Goal: Task Accomplishment & Management: Use online tool/utility

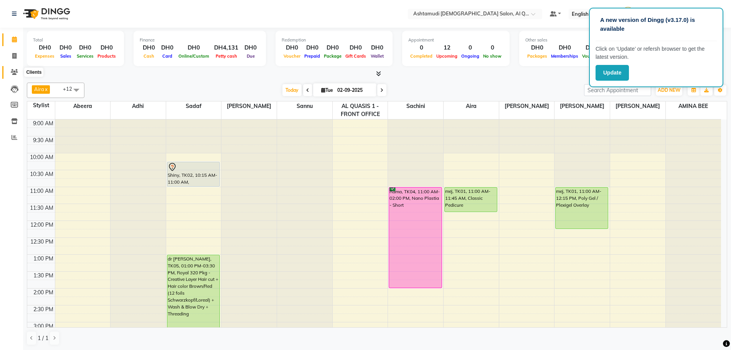
drag, startPoint x: 13, startPoint y: 69, endPoint x: 17, endPoint y: 70, distance: 3.9
click at [13, 69] on icon at bounding box center [14, 72] width 7 height 6
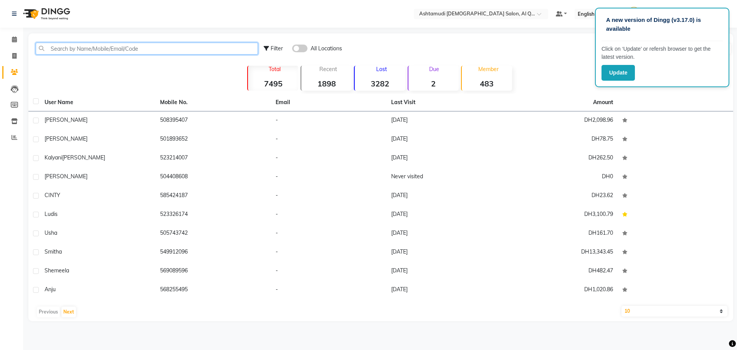
drag, startPoint x: 79, startPoint y: 43, endPoint x: 74, endPoint y: 57, distance: 14.9
click at [79, 44] on input "text" at bounding box center [147, 49] width 222 height 12
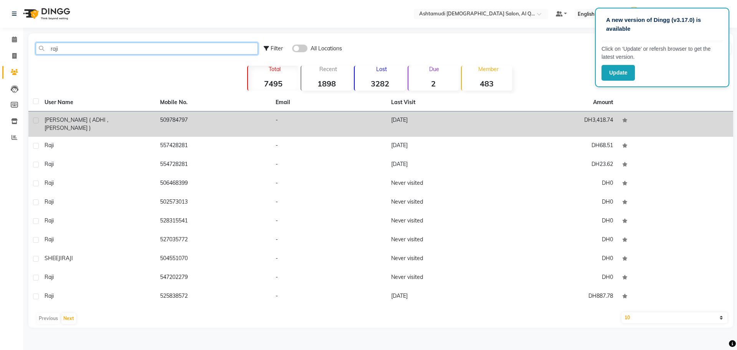
type input "raji"
click at [136, 123] on div "[PERSON_NAME] ( ADHI , [PERSON_NAME] )" at bounding box center [98, 124] width 106 height 16
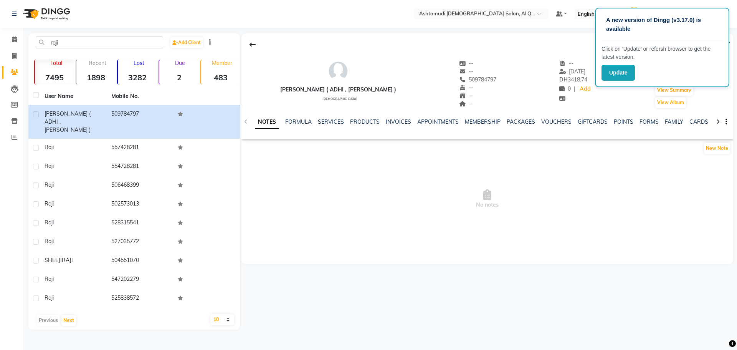
drag, startPoint x: 431, startPoint y: 79, endPoint x: 464, endPoint y: 80, distance: 33.0
click at [464, 80] on div "[PERSON_NAME] ( [PERSON_NAME] ) [DEMOGRAPHIC_DATA] -- -- 509784797 Mobile No. -…" at bounding box center [487, 80] width 492 height 57
copy span "509784797"
click at [17, 57] on span at bounding box center [14, 56] width 13 height 9
select select "6848"
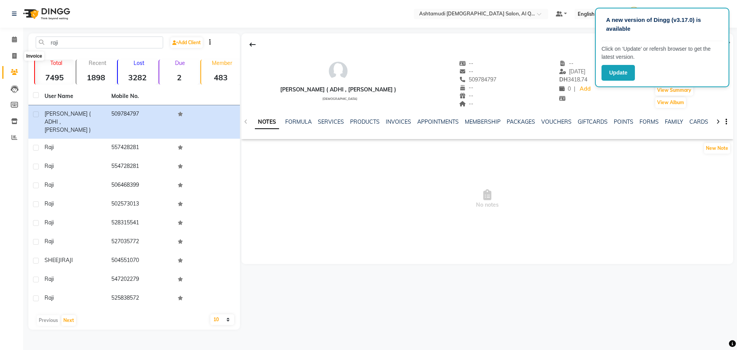
select select "service"
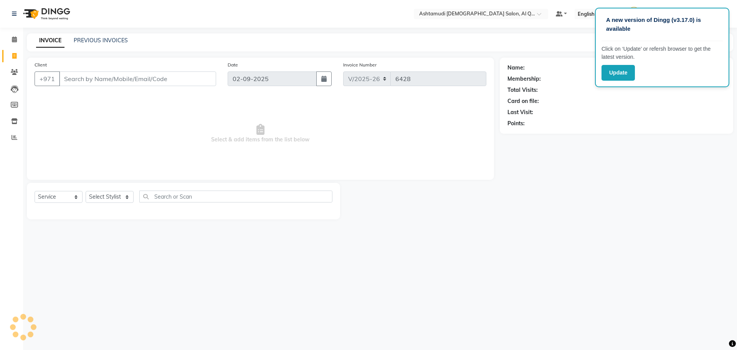
drag, startPoint x: 101, startPoint y: 78, endPoint x: 102, endPoint y: 74, distance: 4.0
click at [101, 78] on input "Client" at bounding box center [137, 78] width 157 height 15
type input "509784797"
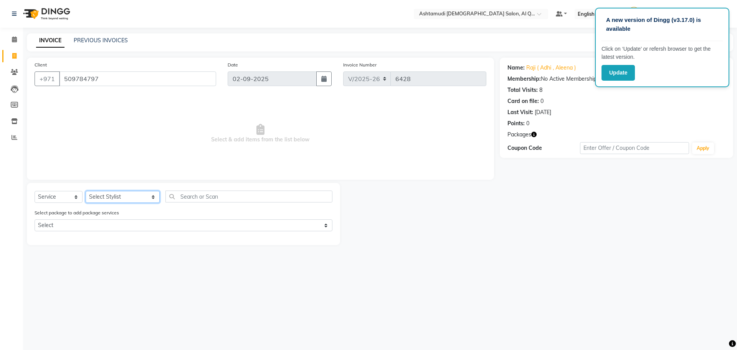
click at [103, 192] on select "Select Stylist Abeera Adhi Aira AL QUASIS 1 - FRONT OFFICE [PERSON_NAME] [PERSO…" at bounding box center [123, 197] width 74 height 12
select select "53706"
click at [86, 191] on select "Select Stylist Abeera Adhi Aira AL QUASIS 1 - FRONT OFFICE [PERSON_NAME] [PERSO…" at bounding box center [123, 197] width 74 height 12
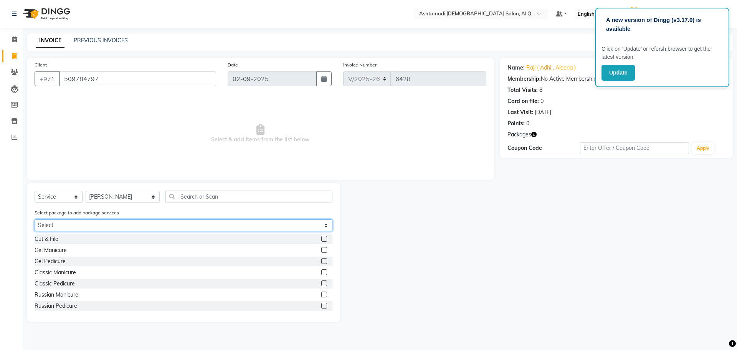
click at [84, 226] on select "Select Royal 170 PKG" at bounding box center [184, 225] width 298 height 12
select select "1: Object"
click at [35, 219] on select "Select Royal 170 PKG" at bounding box center [184, 225] width 298 height 12
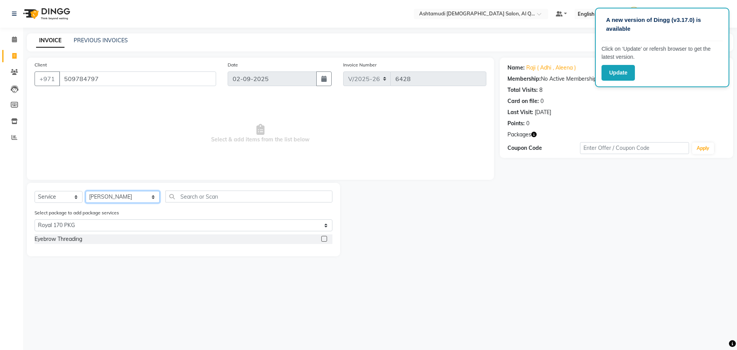
click at [96, 196] on select "Select Stylist Abeera Adhi Aira AL QUASIS 1 - FRONT OFFICE [PERSON_NAME] [PERSO…" at bounding box center [123, 197] width 74 height 12
select select "53738"
click at [86, 191] on select "Select Stylist Abeera Adhi Aira AL QUASIS 1 - FRONT OFFICE [PERSON_NAME] [PERSO…" at bounding box center [123, 197] width 74 height 12
click at [52, 200] on select "Select Service Product Membership Package Voucher Prepaid Gift Card" at bounding box center [59, 197] width 48 height 12
select select "package"
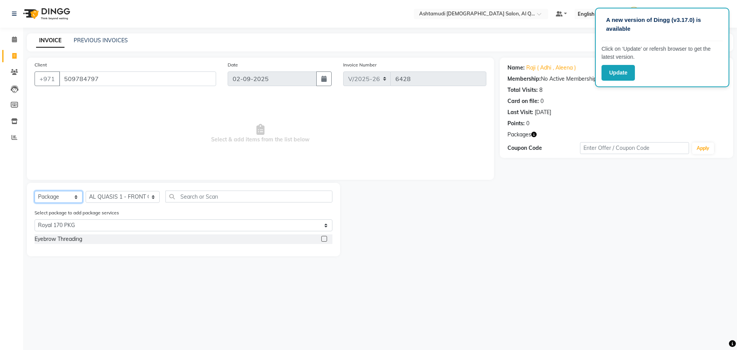
click at [35, 191] on select "Select Service Product Membership Package Voucher Prepaid Gift Card" at bounding box center [59, 197] width 48 height 12
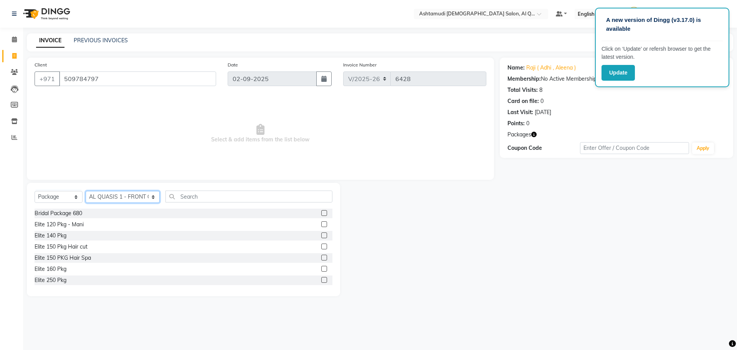
click at [101, 195] on select "Select Stylist Abeera Adhi Aira AL QUASIS 1 - FRONT OFFICE [PERSON_NAME] [PERSO…" at bounding box center [123, 197] width 74 height 12
select select "54602"
click at [86, 191] on select "Select Stylist Abeera Adhi Aira AL QUASIS 1 - FRONT OFFICE [PERSON_NAME] [PERSO…" at bounding box center [123, 197] width 74 height 12
click at [183, 196] on input "text" at bounding box center [248, 196] width 167 height 12
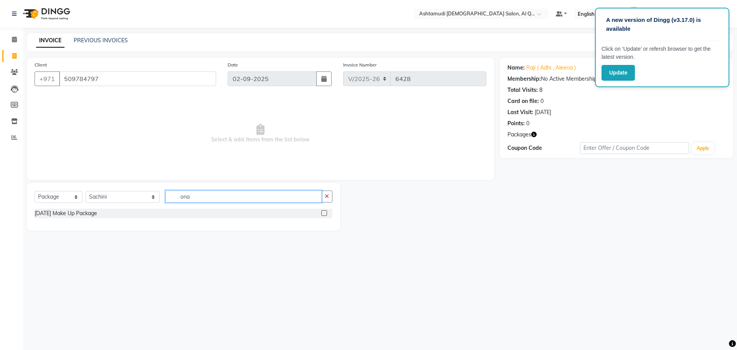
type input "ona"
click at [322, 214] on label at bounding box center [324, 213] width 6 height 6
click at [322, 214] on input "checkbox" at bounding box center [323, 213] width 5 height 5
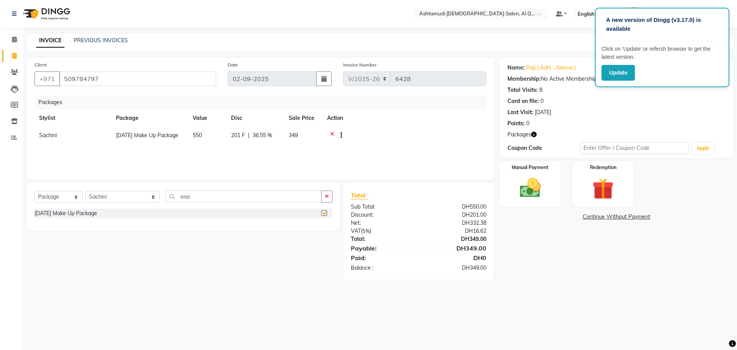
checkbox input "false"
click at [533, 192] on img at bounding box center [530, 187] width 36 height 25
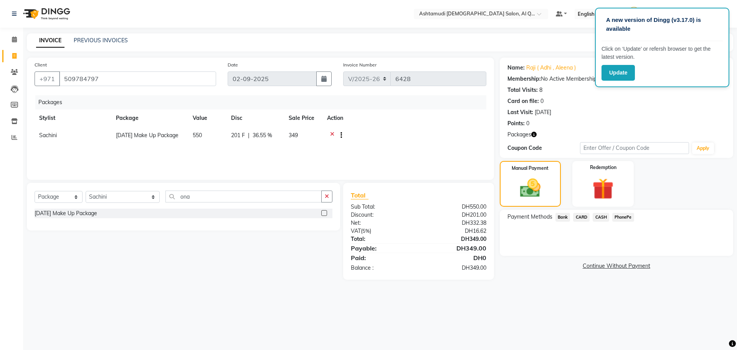
click at [582, 217] on span "CARD" at bounding box center [581, 217] width 17 height 9
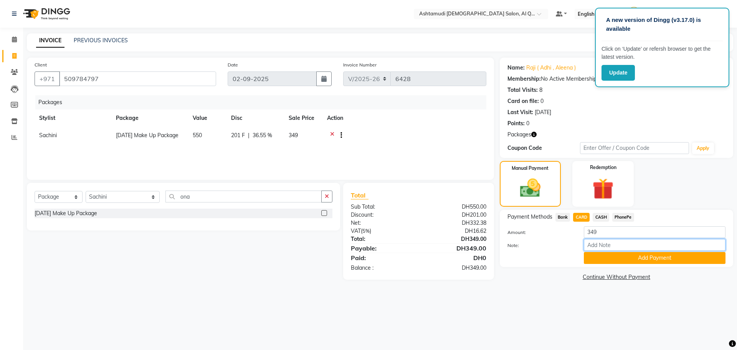
click at [624, 239] on input "Note:" at bounding box center [655, 245] width 142 height 12
type input "sangeetha"
click at [597, 253] on button "Add Payment" at bounding box center [655, 258] width 142 height 12
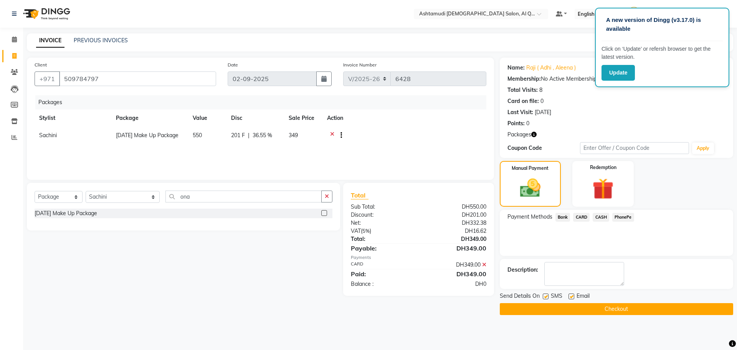
click at [548, 304] on button "Checkout" at bounding box center [616, 309] width 233 height 12
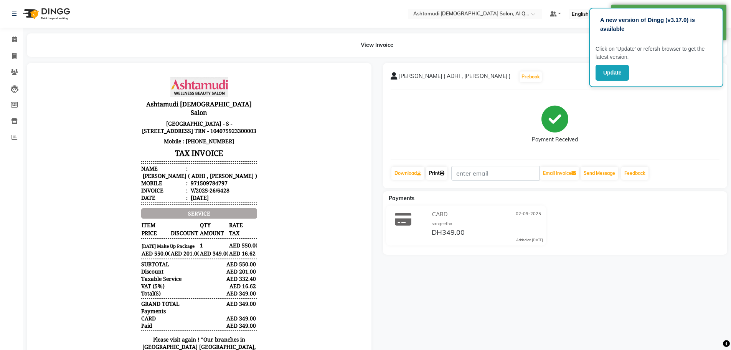
click at [446, 175] on link "Print" at bounding box center [436, 173] width 21 height 13
click at [10, 36] on span at bounding box center [14, 39] width 13 height 9
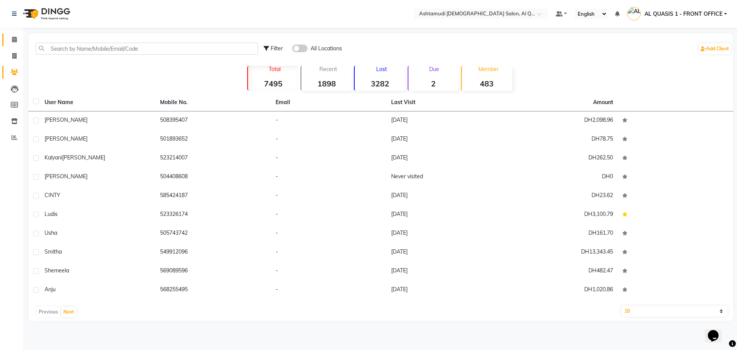
drag, startPoint x: 0, startPoint y: 0, endPoint x: 13, endPoint y: 35, distance: 37.4
click at [13, 35] on link "Calendar" at bounding box center [11, 39] width 18 height 13
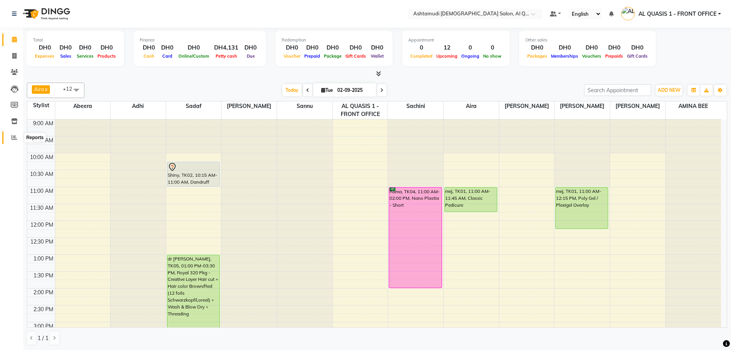
click at [14, 137] on icon at bounding box center [15, 137] width 6 height 6
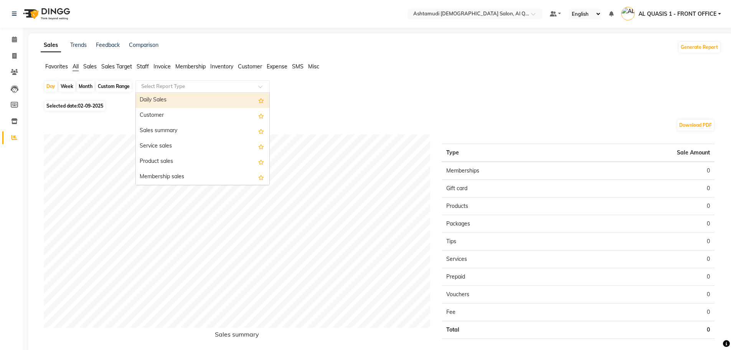
click at [159, 85] on input "text" at bounding box center [195, 87] width 111 height 8
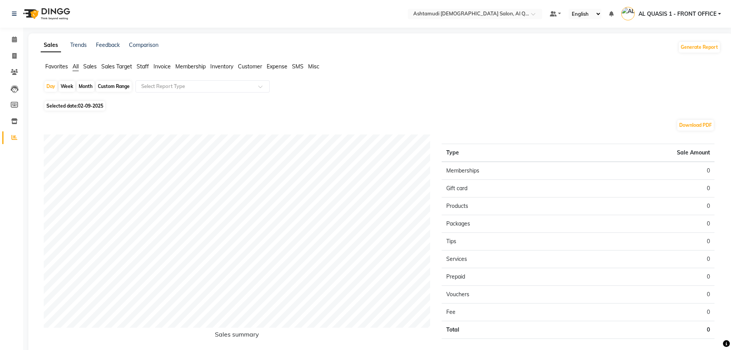
click at [135, 65] on ul "Favorites All Sales Sales Target Staff Invoice Membership Inventory Customer Ex…" at bounding box center [381, 67] width 680 height 8
click at [147, 64] on span "Staff" at bounding box center [143, 66] width 12 height 7
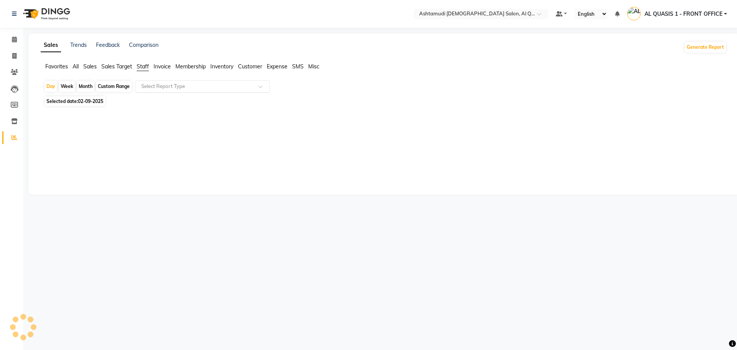
click at [154, 81] on div "Select Report Type" at bounding box center [202, 86] width 134 height 12
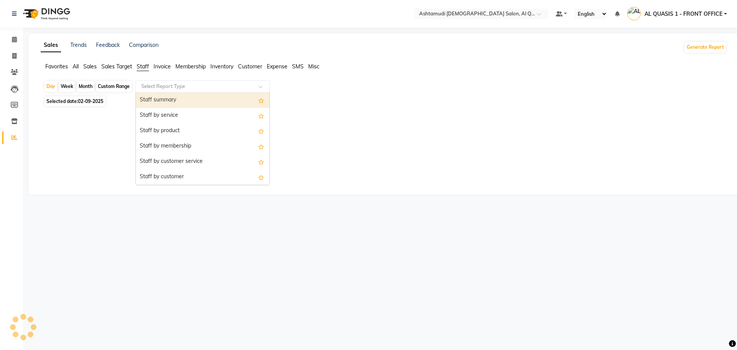
click at [160, 98] on div "Staff summary" at bounding box center [203, 100] width 134 height 15
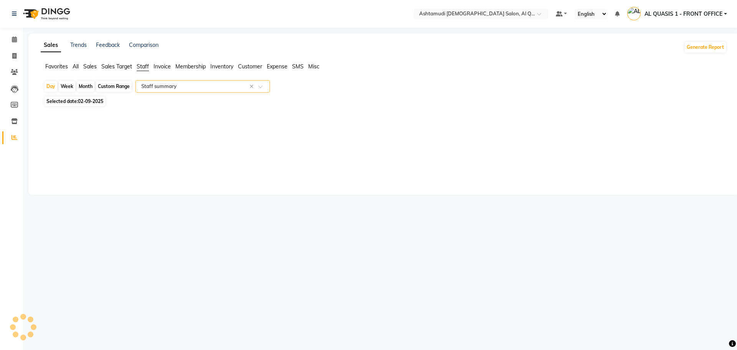
click at [112, 86] on div "Custom Range" at bounding box center [114, 86] width 36 height 11
select select "9"
select select "2025"
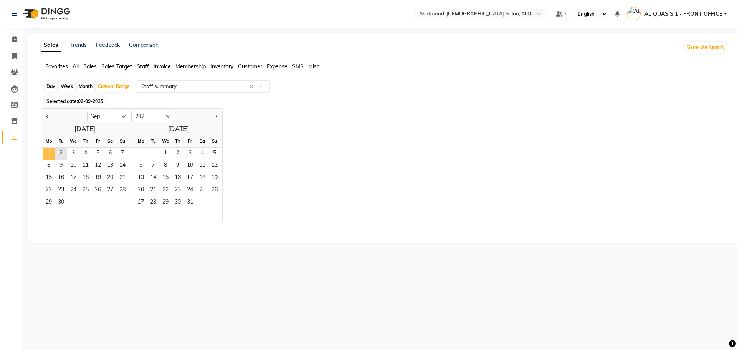
click at [50, 149] on span "1" at bounding box center [49, 153] width 12 height 12
click at [121, 114] on select "Jan Feb Mar Apr May Jun Jul Aug Sep Oct Nov Dec" at bounding box center [109, 117] width 45 height 12
select select "8"
click at [87, 111] on select "Jan Feb Mar Apr May Jun Jul Aug Sep Oct Nov Dec" at bounding box center [109, 117] width 45 height 12
click at [98, 153] on span "1" at bounding box center [98, 153] width 12 height 12
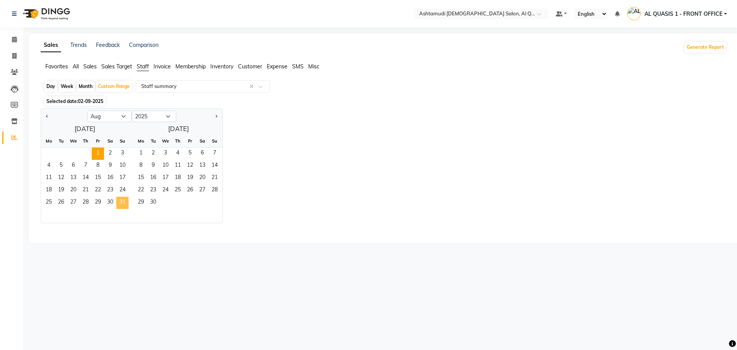
click at [122, 199] on span "31" at bounding box center [122, 203] width 12 height 12
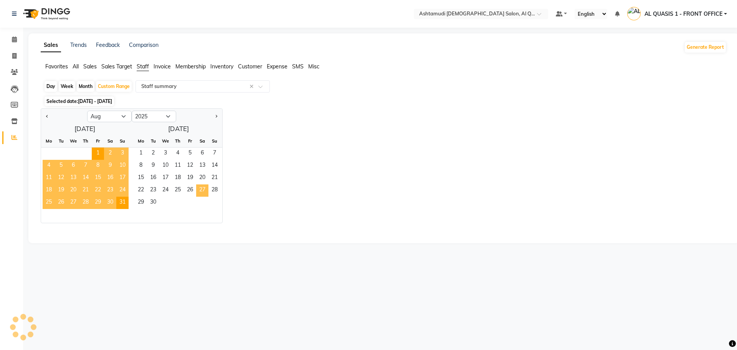
select select "full_report"
select select "csv"
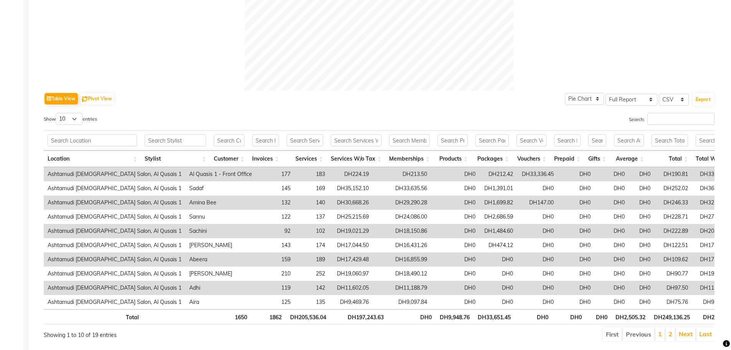
scroll to position [330, 0]
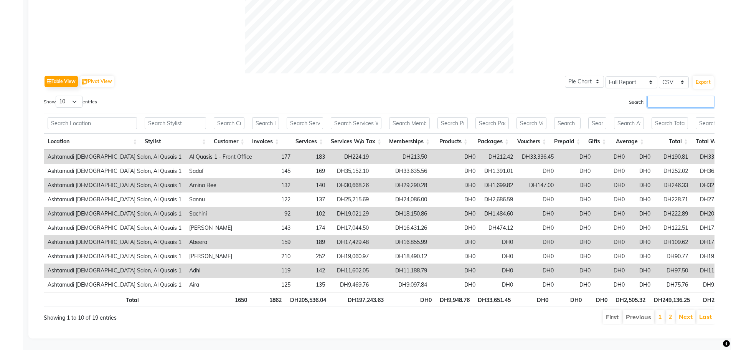
click at [663, 96] on input "Search:" at bounding box center [681, 102] width 67 height 12
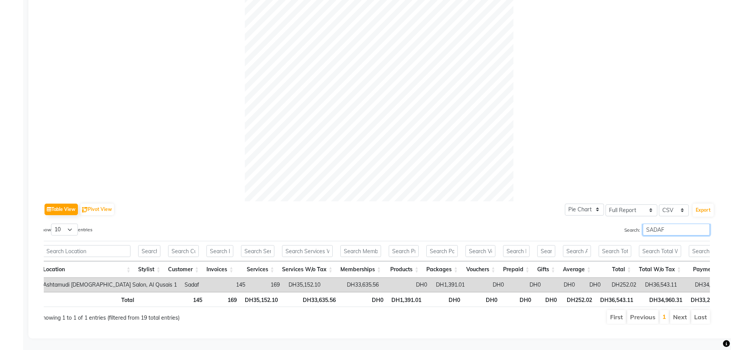
scroll to position [0, 6]
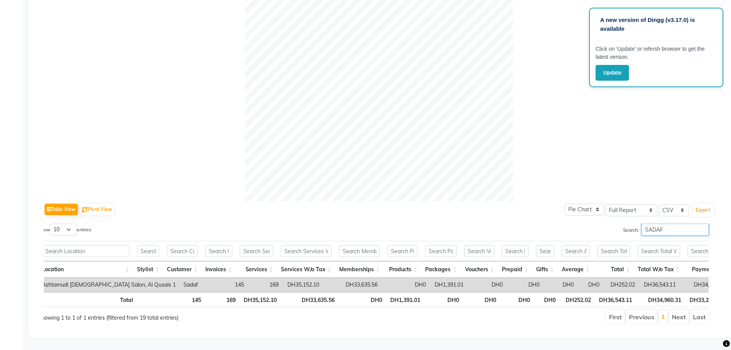
type input "SADAF"
